Goal: Task Accomplishment & Management: Manage account settings

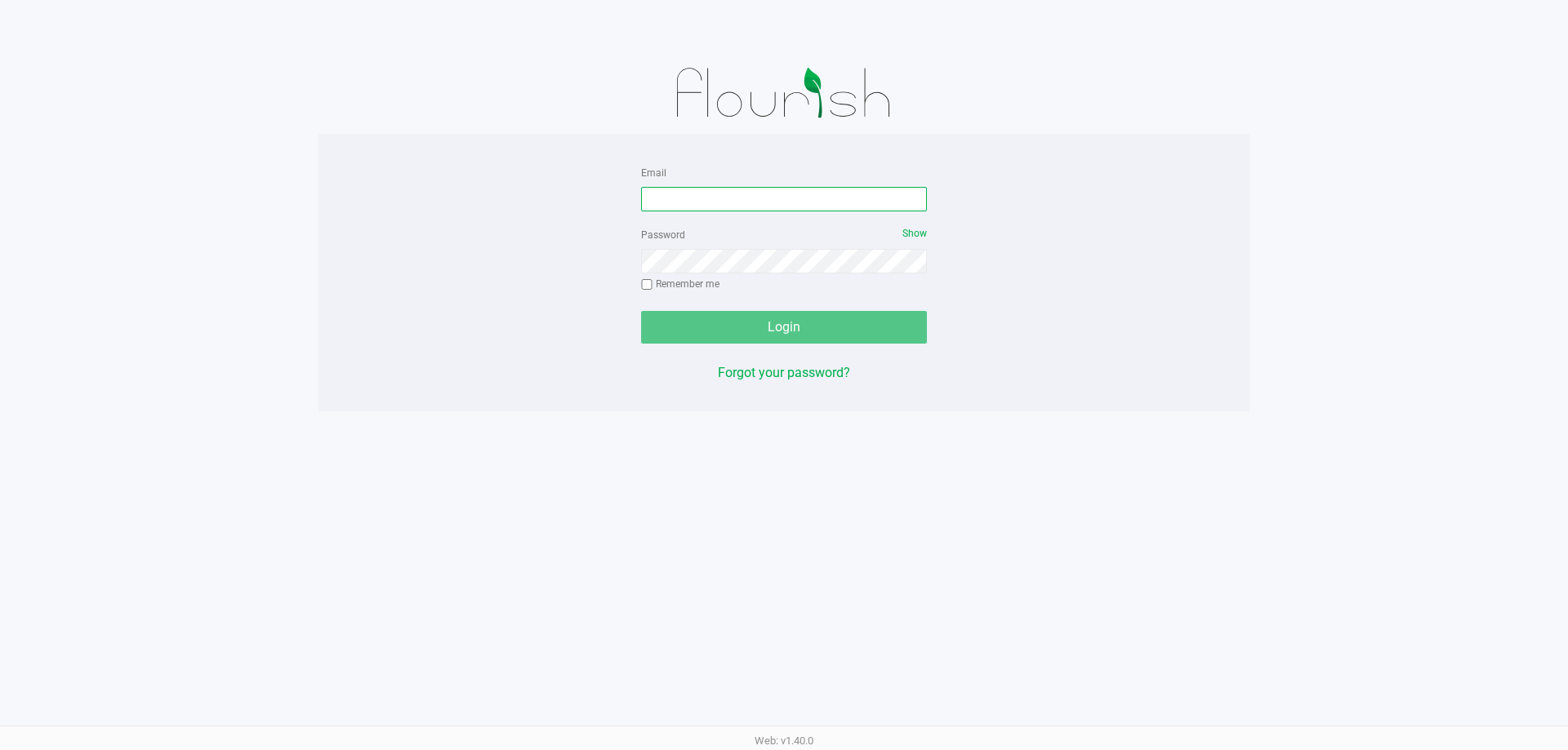
click at [659, 191] on input "Email" at bounding box center [784, 199] width 286 height 25
type input "[EMAIL_ADDRESS][DOMAIN_NAME]"
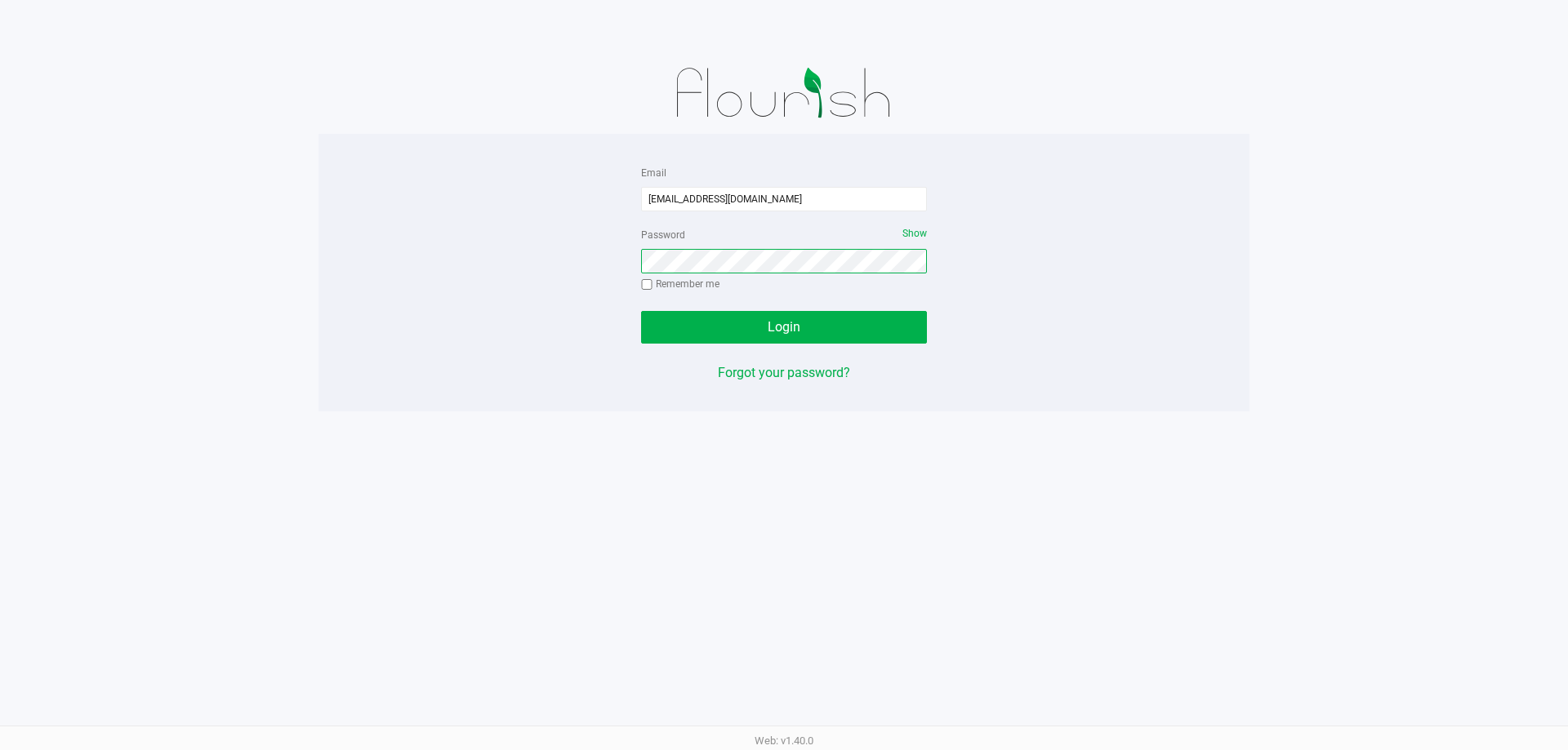
click at [641, 311] on button "Login" at bounding box center [784, 328] width 286 height 33
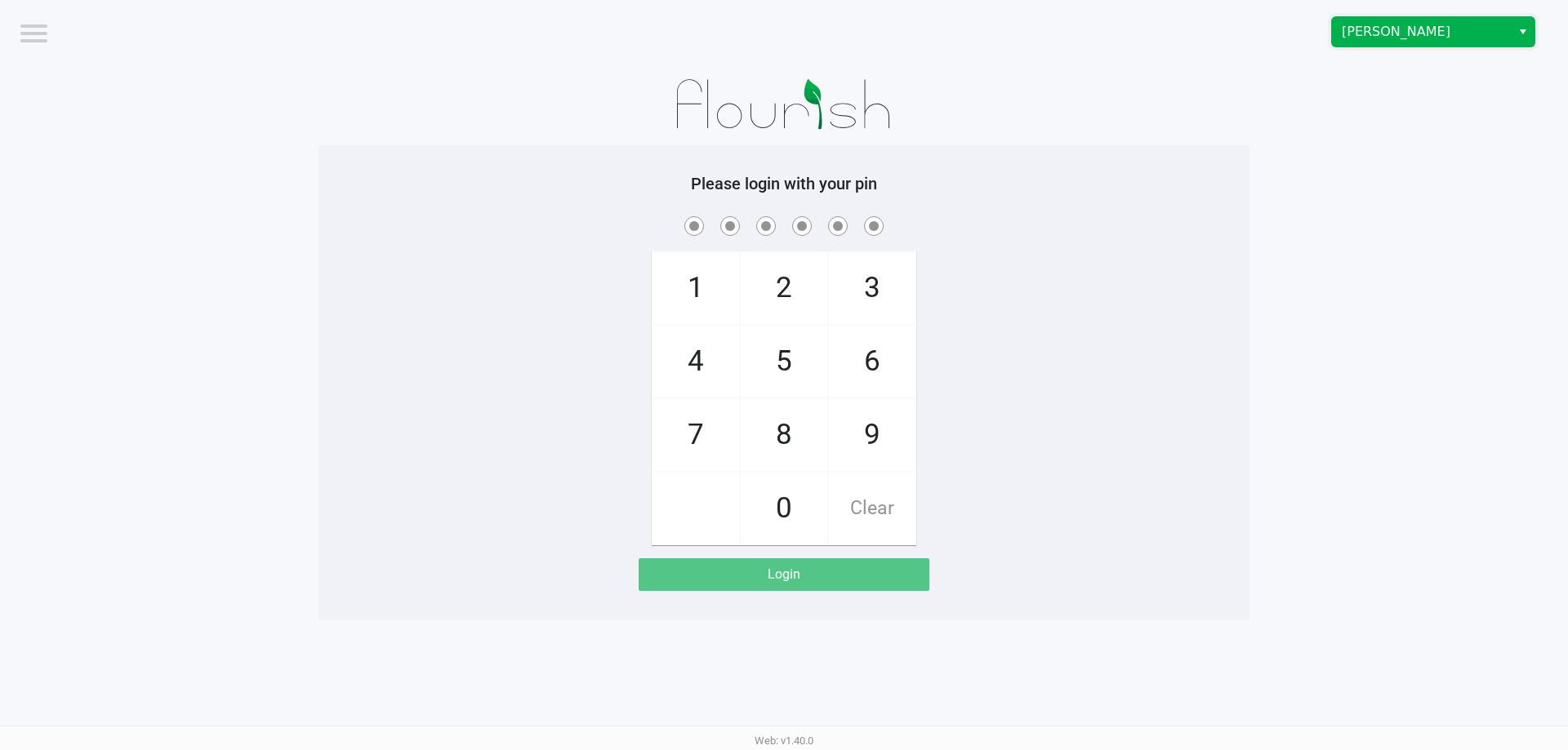
click at [1340, 41] on span "[PERSON_NAME]" at bounding box center [1421, 32] width 179 height 29
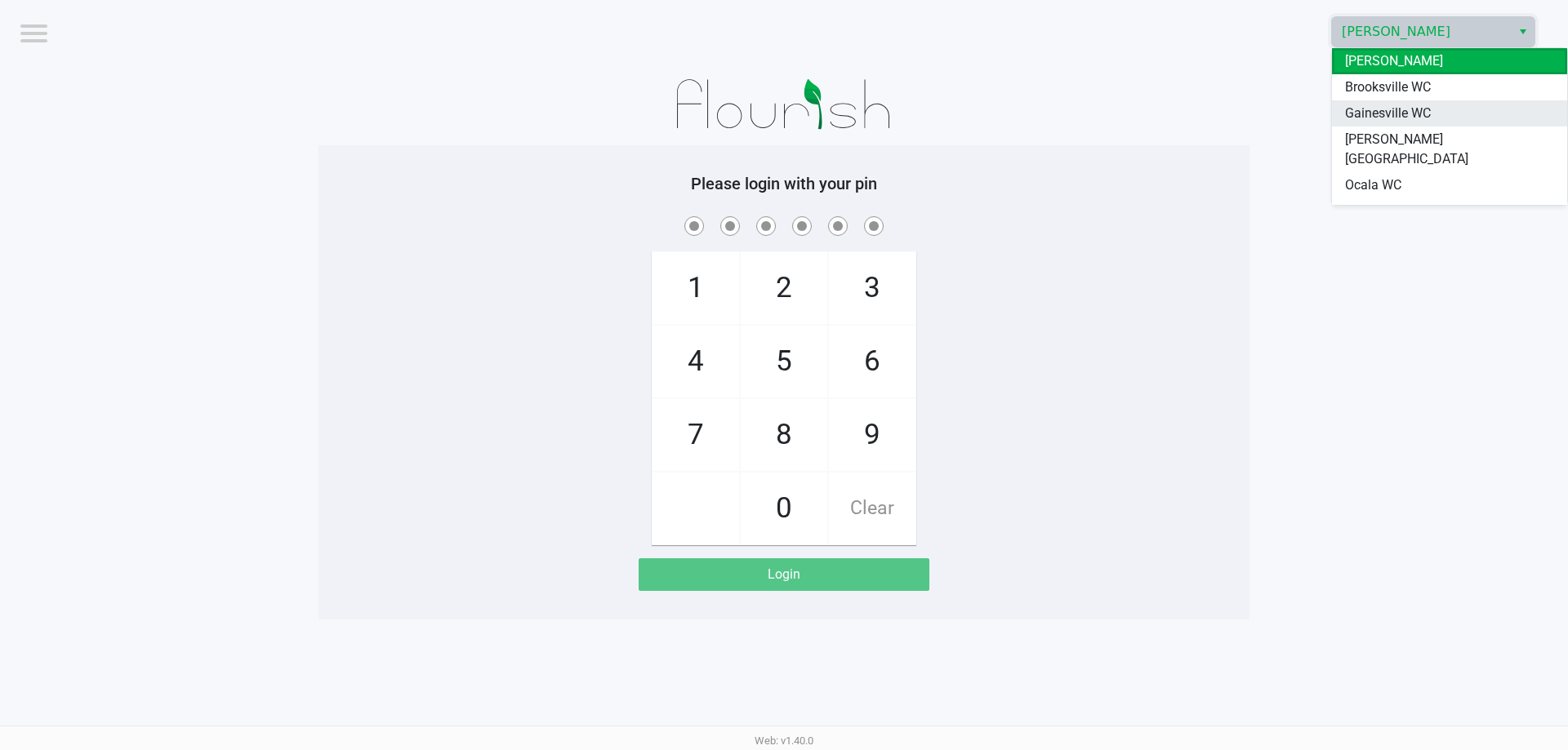
click at [1356, 109] on span "Gainesville WC" at bounding box center [1388, 113] width 86 height 20
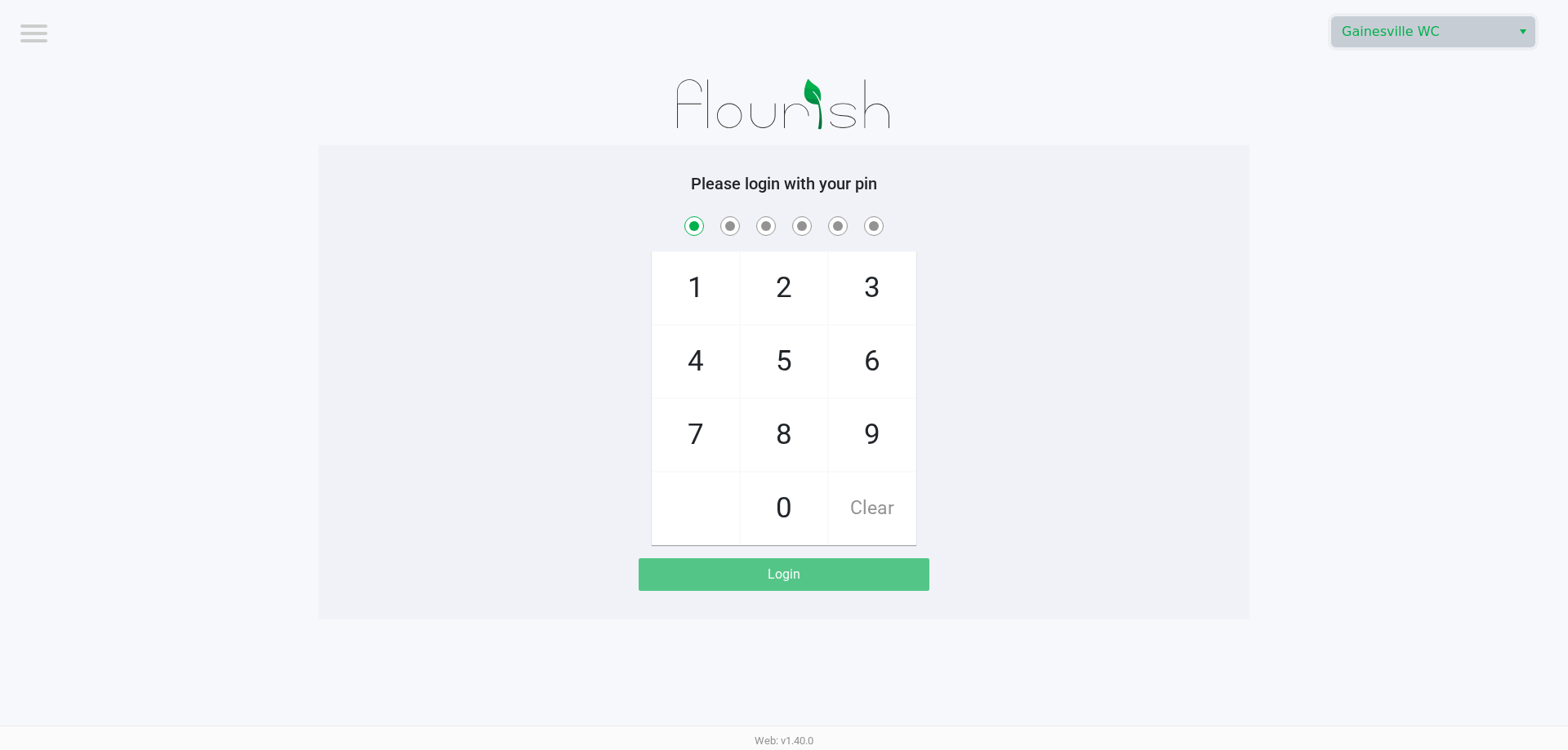
checkbox input "true"
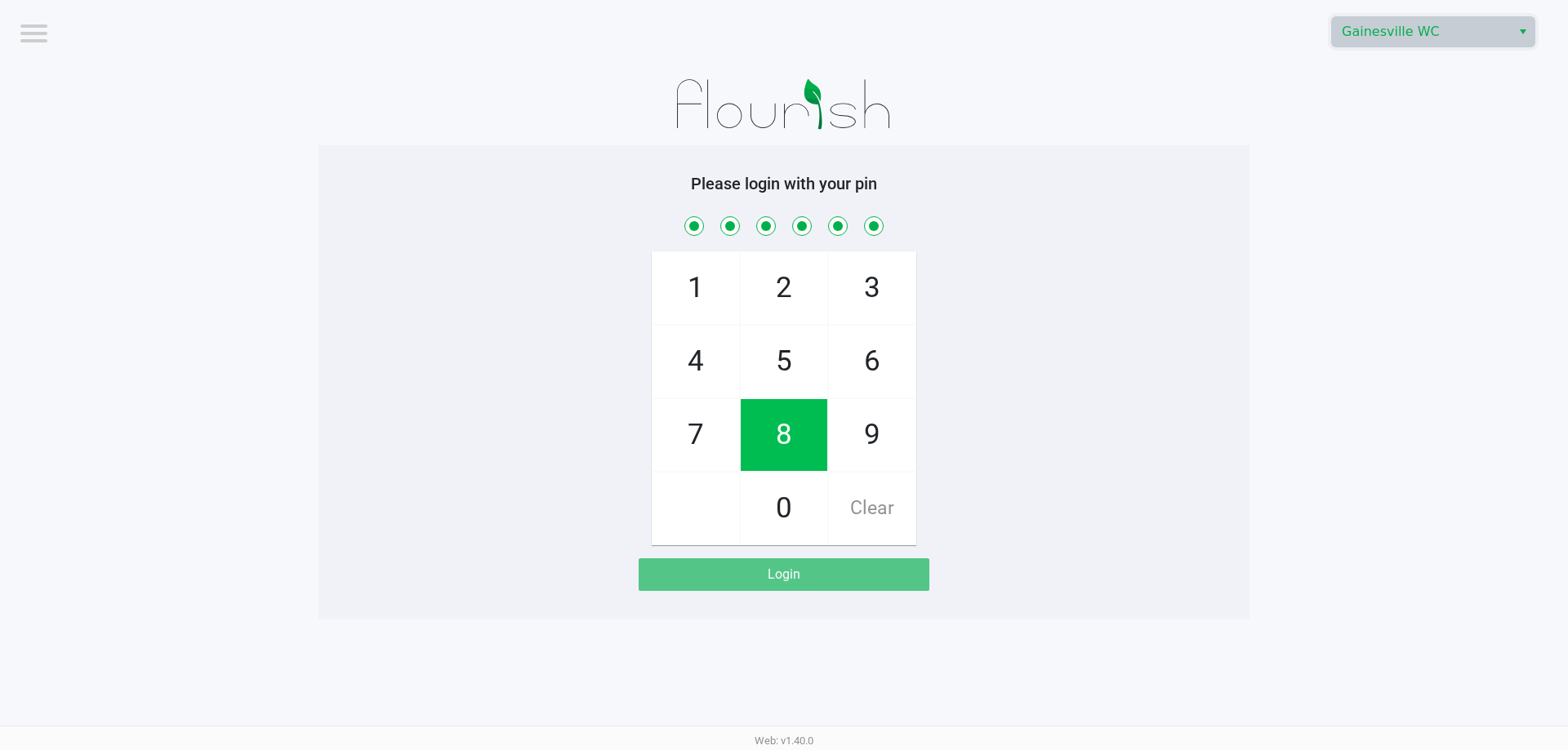
checkbox input "true"
